Goal: Find specific page/section: Find specific page/section

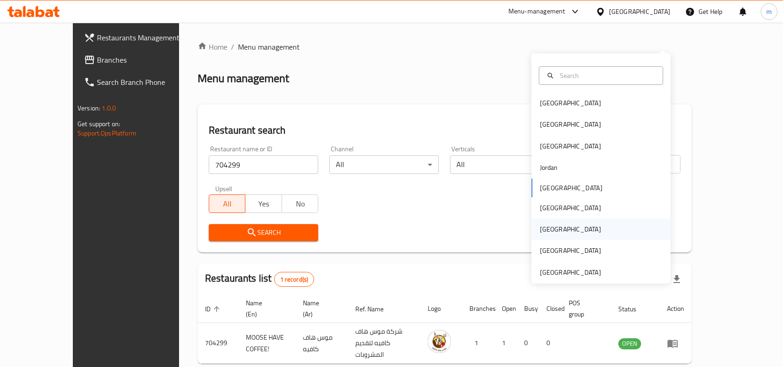
scroll to position [29, 0]
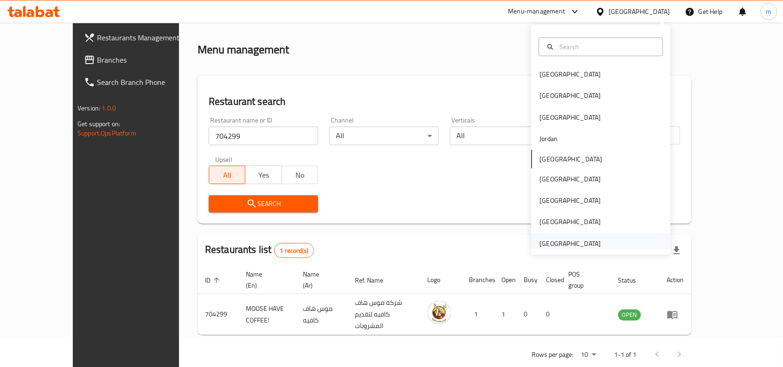
click at [558, 243] on div "[GEOGRAPHIC_DATA]" at bounding box center [570, 243] width 61 height 10
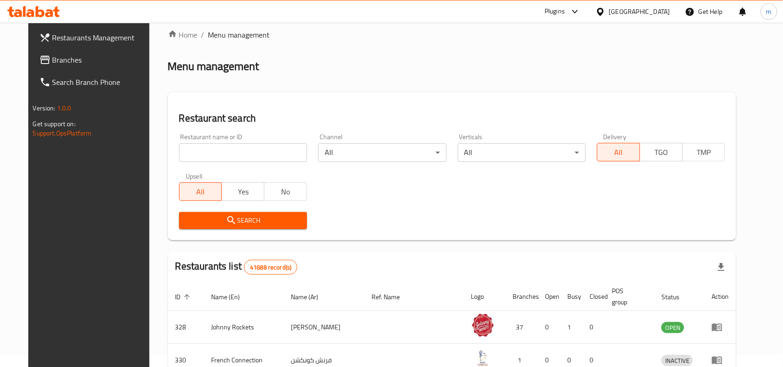
scroll to position [29, 0]
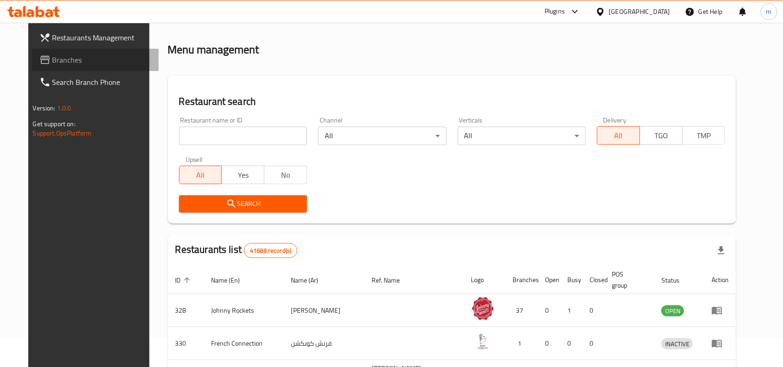
click at [53, 63] on span "Branches" at bounding box center [101, 59] width 99 height 11
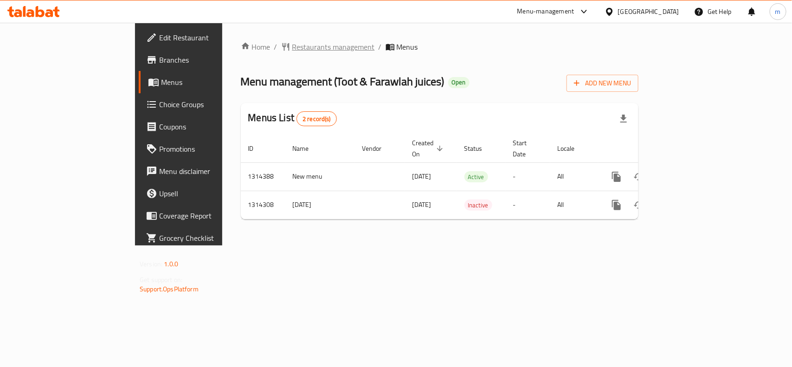
click at [292, 47] on span "Restaurants management" at bounding box center [333, 46] width 83 height 11
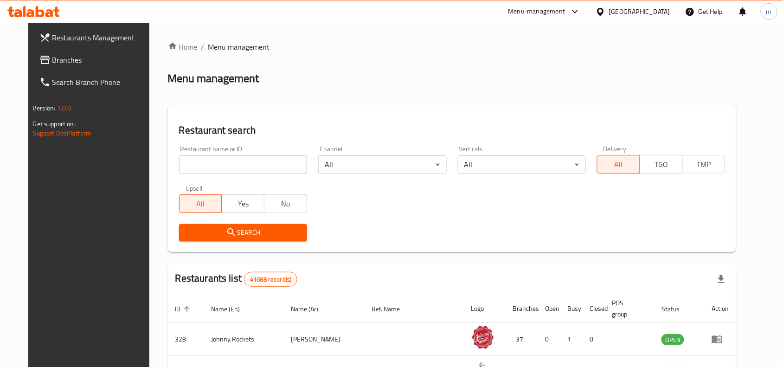
click at [217, 160] on input "search" at bounding box center [243, 164] width 128 height 19
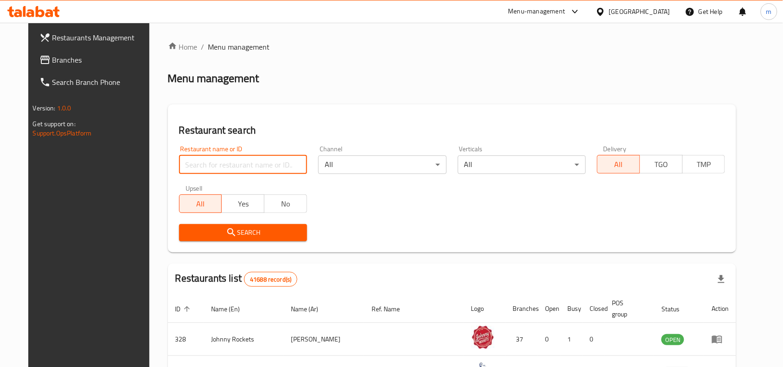
paste input "706635"
type input "706635"
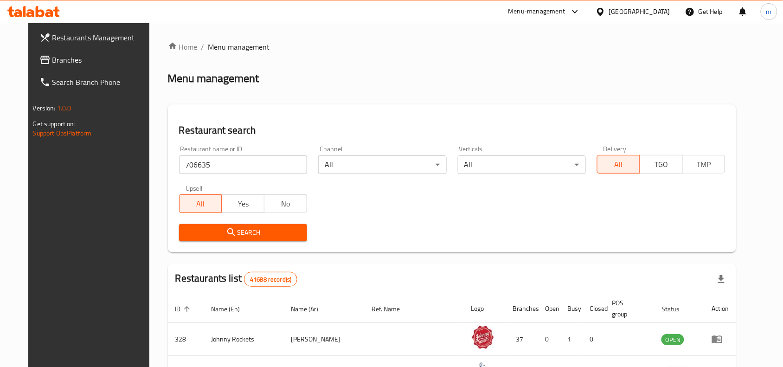
click at [240, 237] on span "Search" at bounding box center [242, 233] width 113 height 12
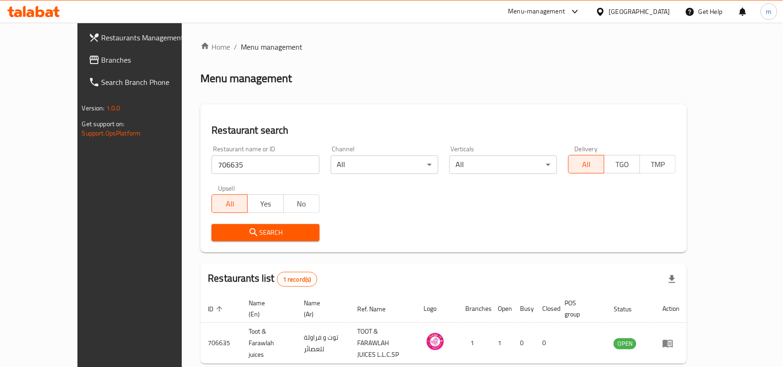
scroll to position [29, 0]
